Goal: Transaction & Acquisition: Purchase product/service

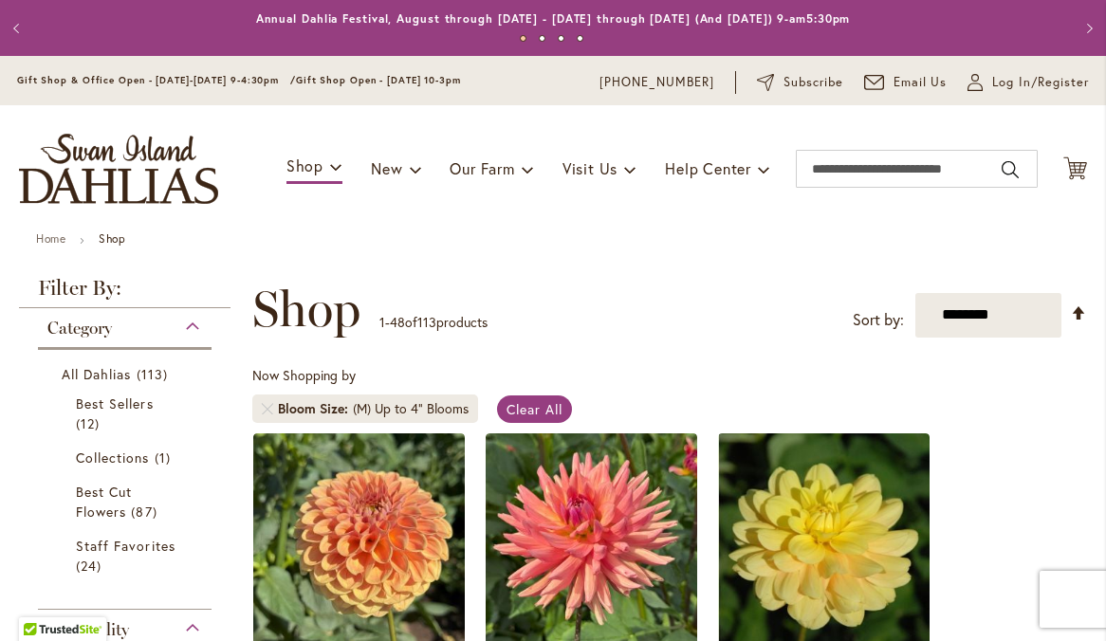
scroll to position [625, 0]
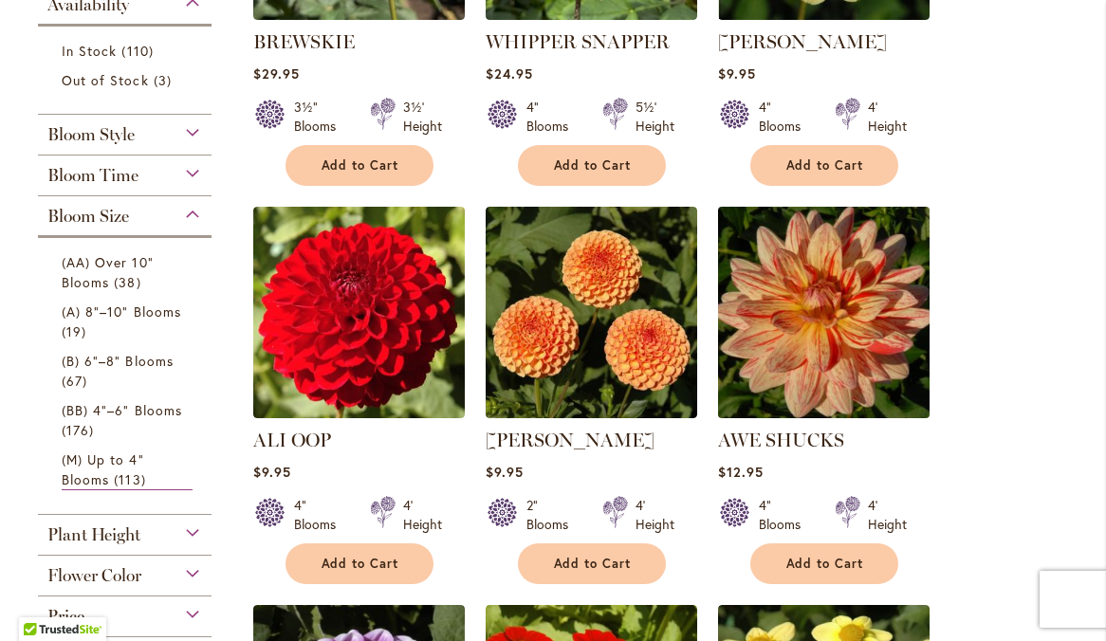
click at [826, 296] on img at bounding box center [823, 312] width 222 height 222
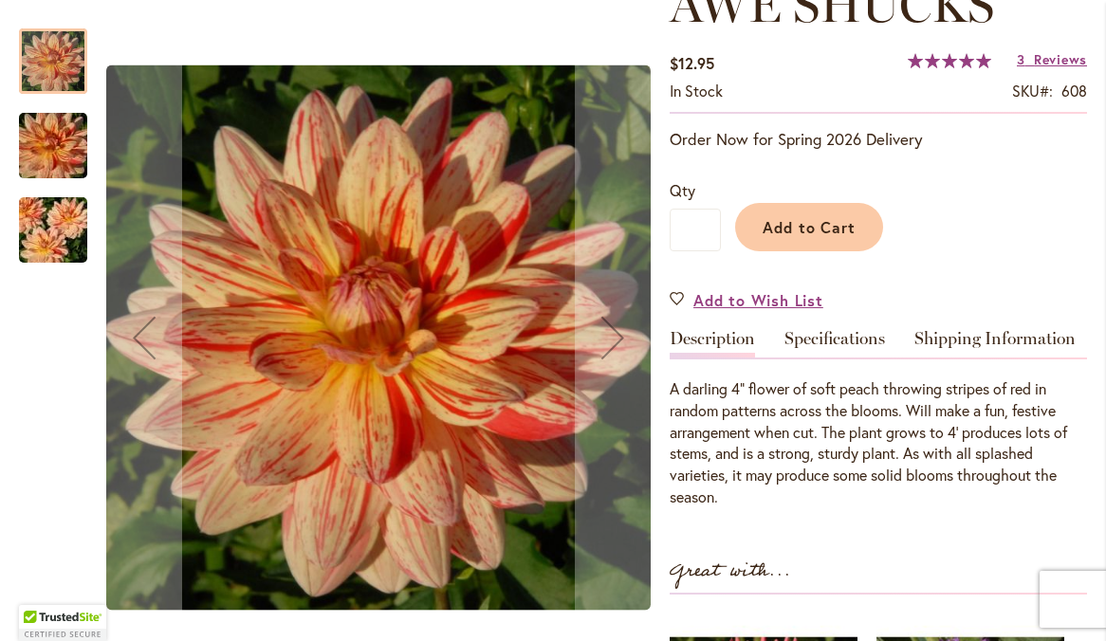
scroll to position [304, 0]
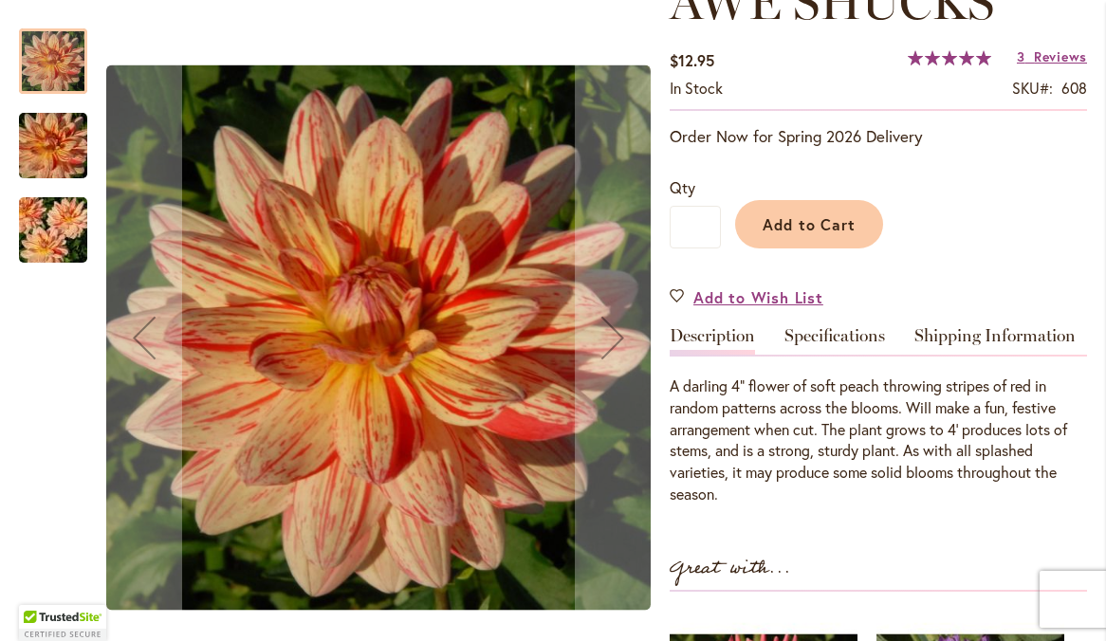
click at [61, 240] on img "AWE SHUCKS" at bounding box center [53, 230] width 137 height 91
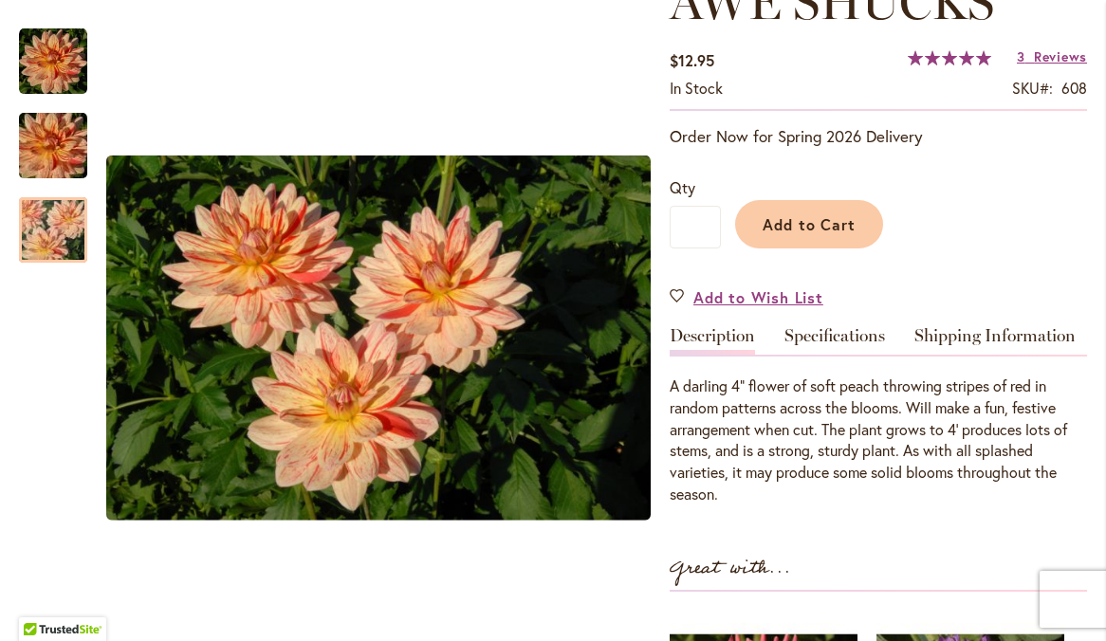
scroll to position [304, 0]
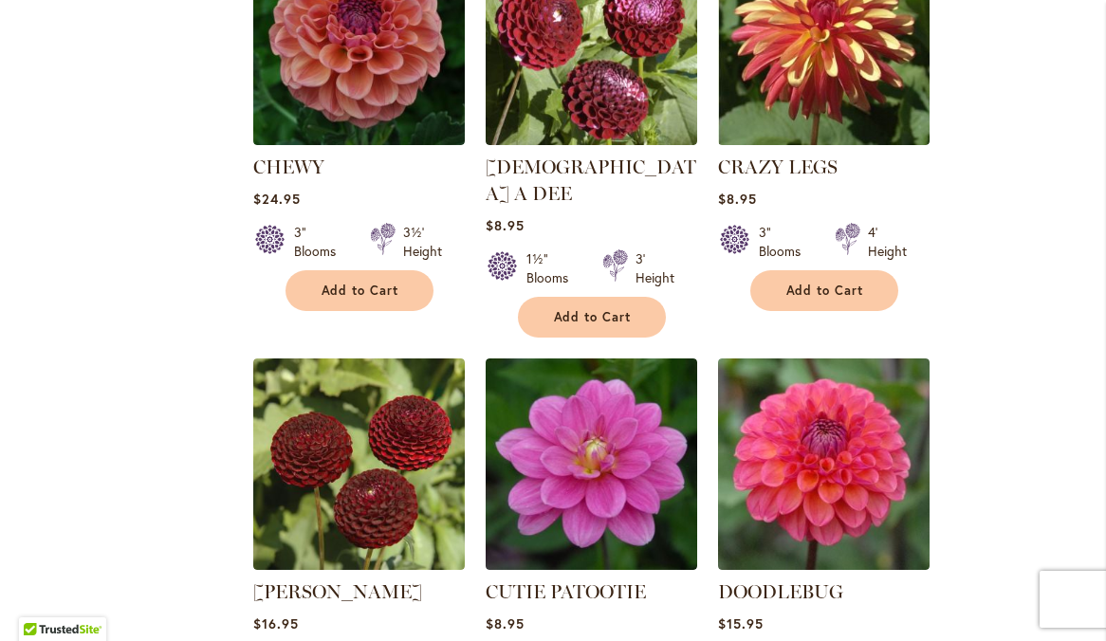
scroll to position [3752, 0]
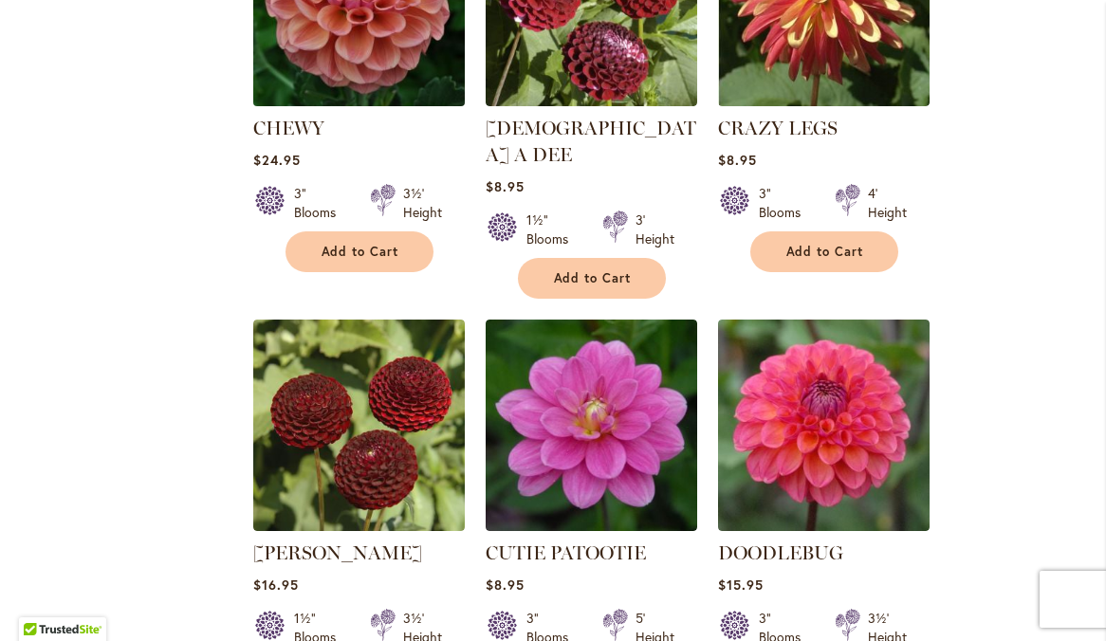
click at [378, 46] on img at bounding box center [359, 0] width 222 height 222
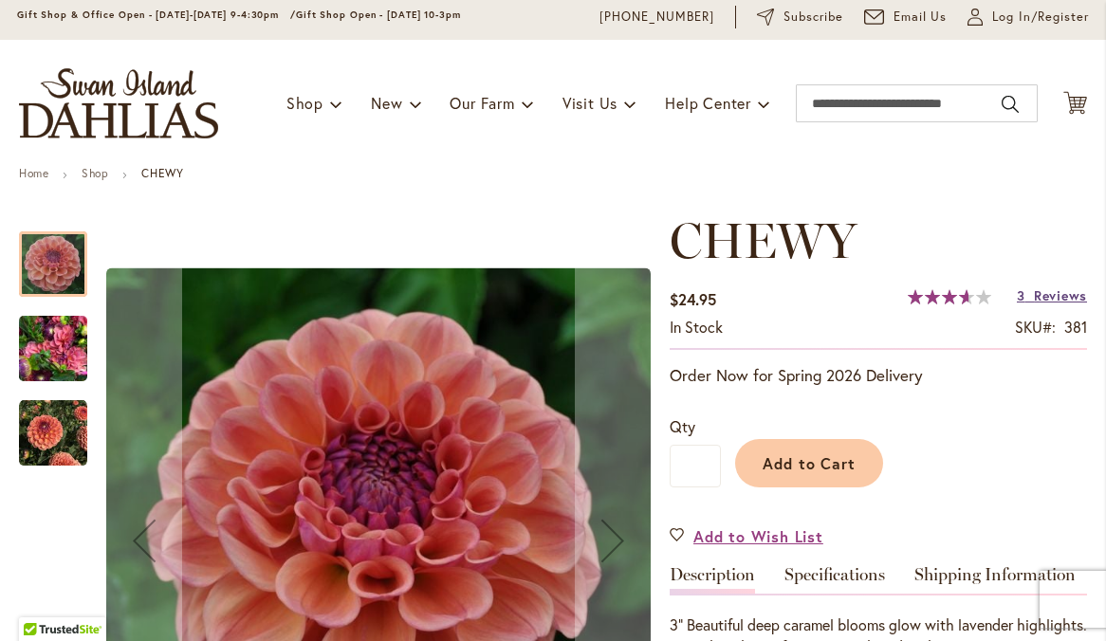
scroll to position [67, 0]
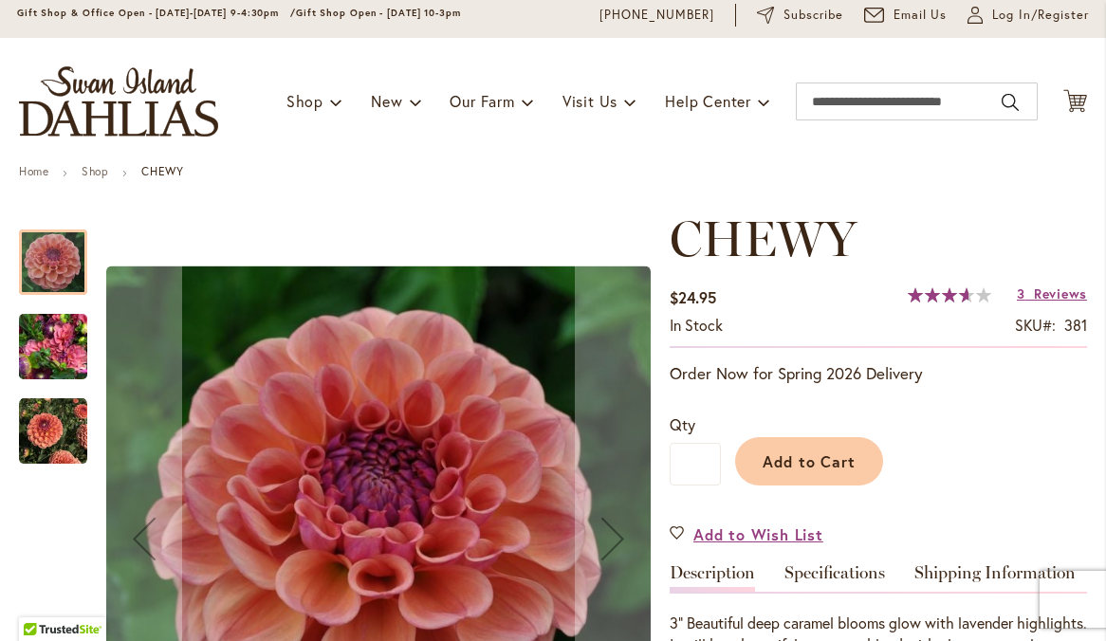
click at [46, 456] on img "CHEWY" at bounding box center [53, 431] width 68 height 68
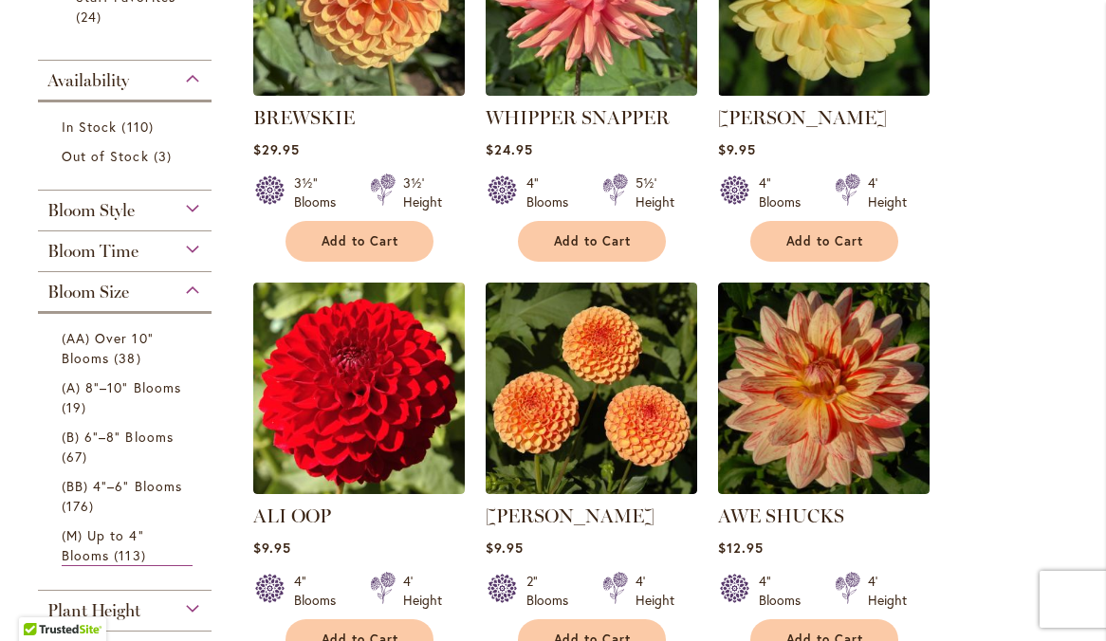
scroll to position [537, 0]
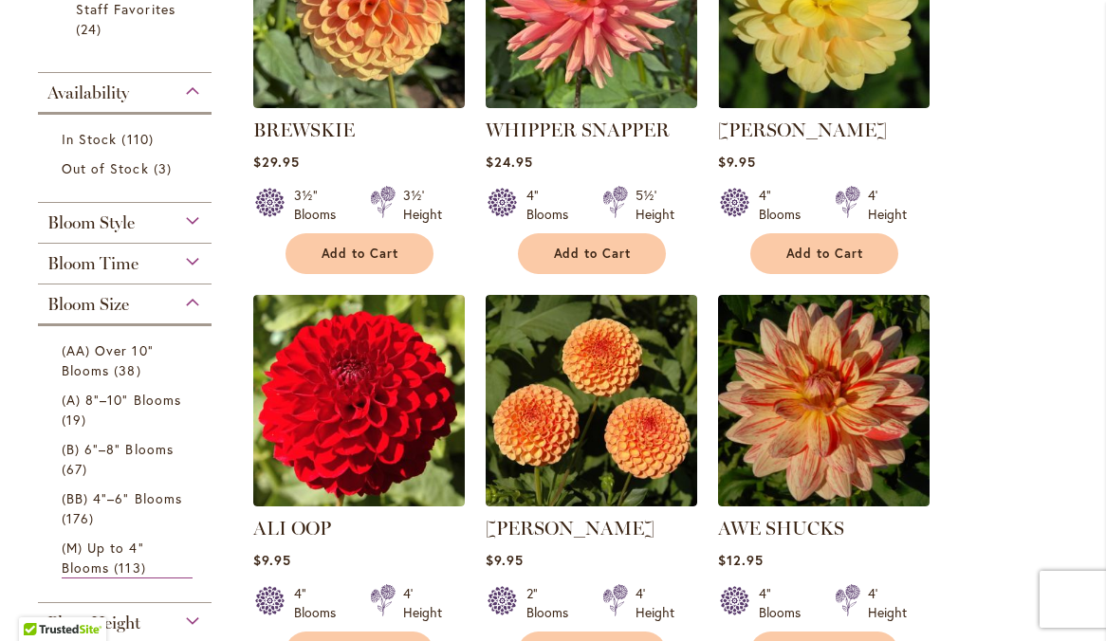
click at [194, 233] on div "Bloom Style" at bounding box center [125, 218] width 174 height 30
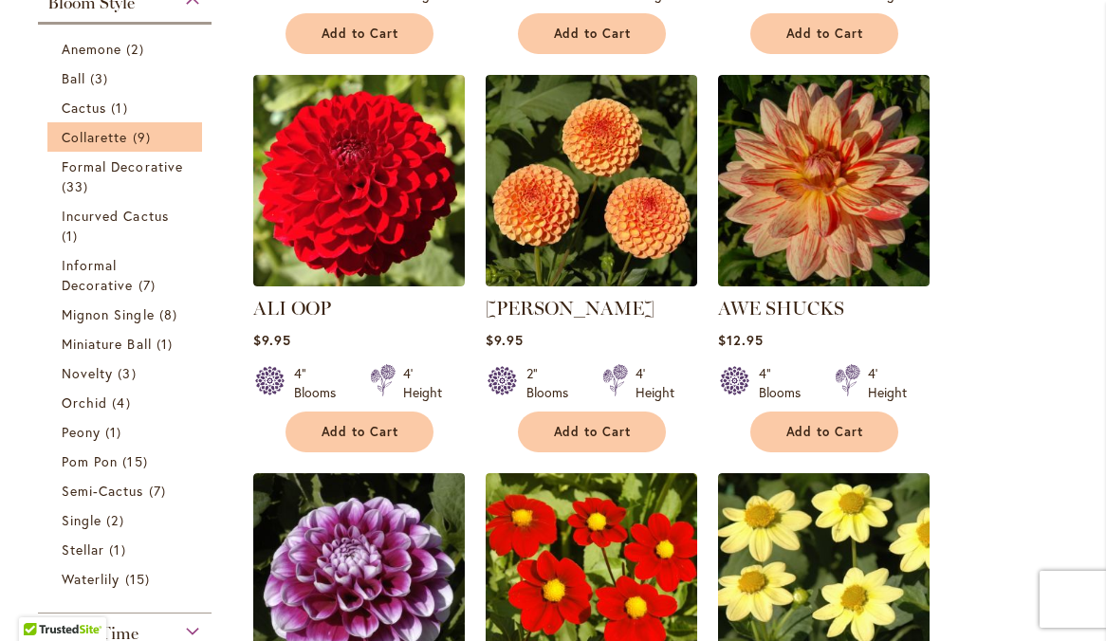
click at [58, 152] on li "Collarette 9 items" at bounding box center [124, 136] width 155 height 29
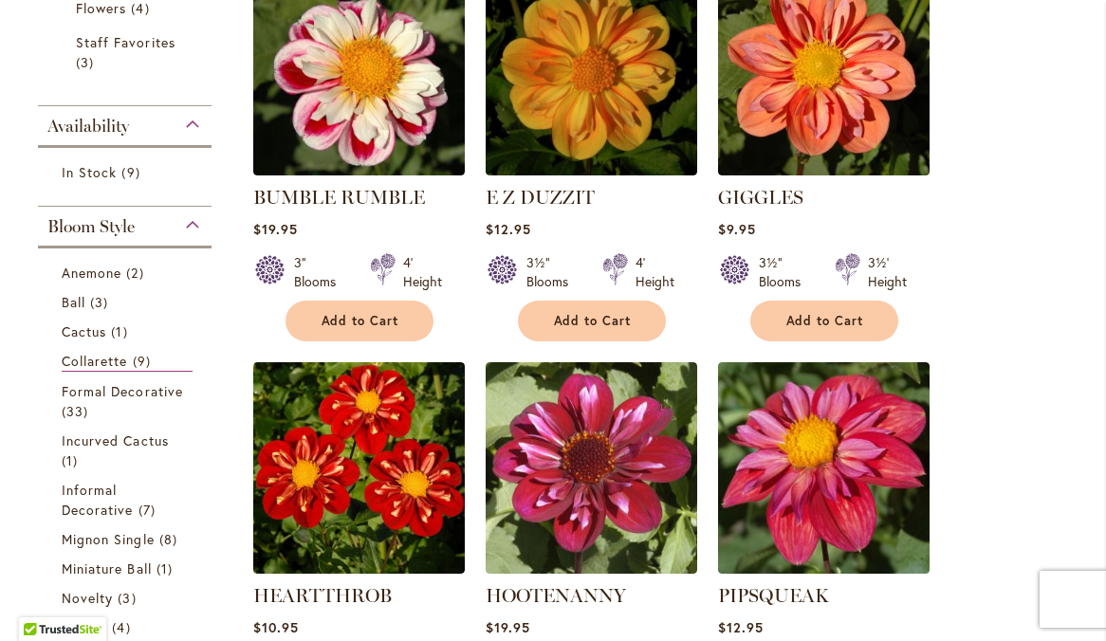
scroll to position [509, 0]
